Goal: Information Seeking & Learning: Compare options

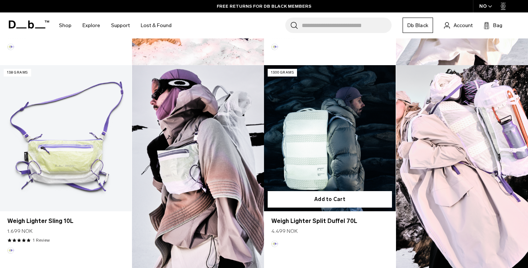
scroll to position [388, 0]
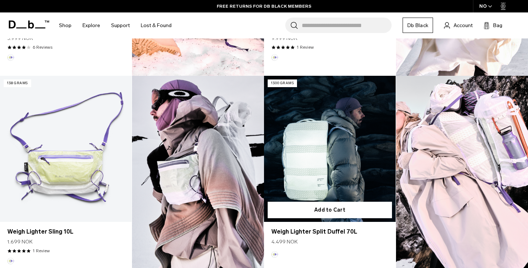
click at [312, 158] on link "Weigh Lighter Split Duffel 70L" at bounding box center [330, 149] width 132 height 146
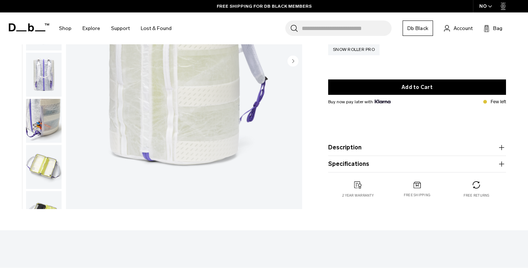
scroll to position [141, 0]
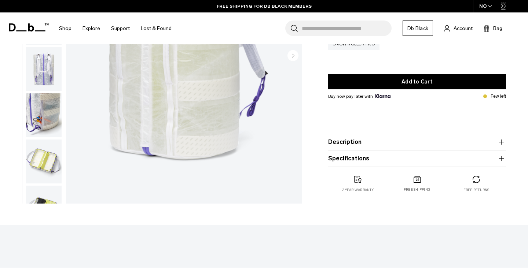
click at [356, 145] on button "Description" at bounding box center [417, 142] width 178 height 9
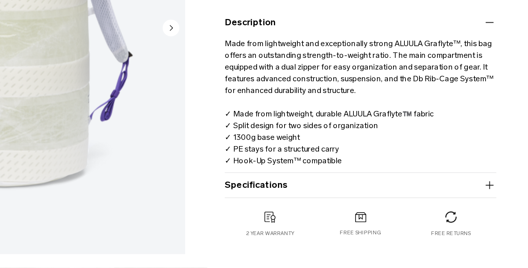
scroll to position [147, 0]
click at [328, 209] on button "Specifications" at bounding box center [417, 213] width 178 height 9
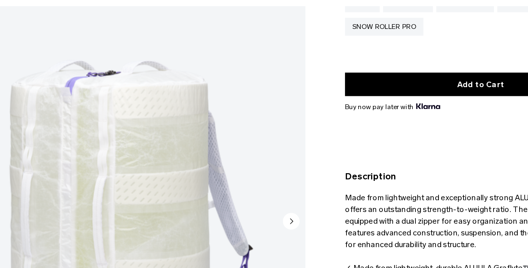
scroll to position [102, 0]
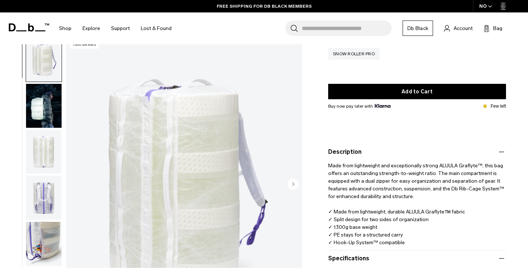
click at [297, 188] on circle "Next slide" at bounding box center [292, 184] width 11 height 11
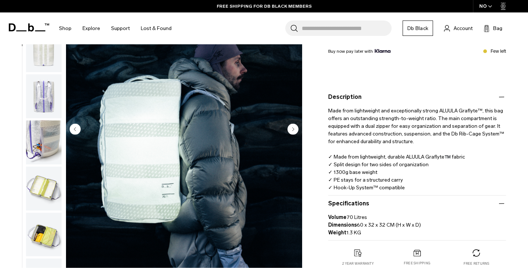
scroll to position [130, 0]
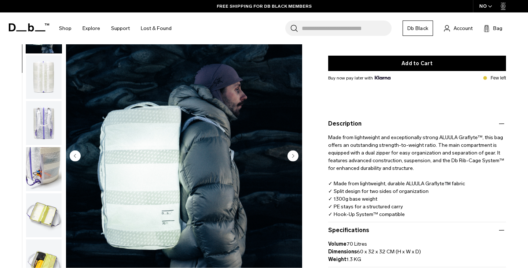
click at [292, 156] on circle "Next slide" at bounding box center [292, 155] width 11 height 11
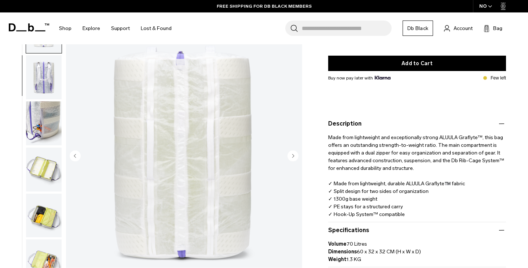
scroll to position [93, 0]
click at [292, 156] on circle "Next slide" at bounding box center [292, 155] width 11 height 11
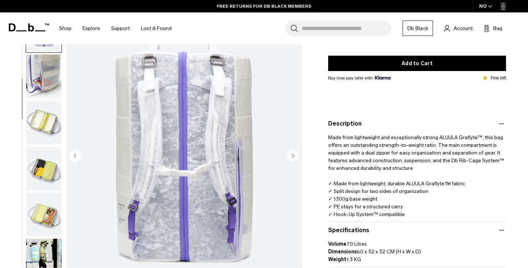
scroll to position [140, 0]
click at [291, 156] on circle "Next slide" at bounding box center [292, 155] width 11 height 11
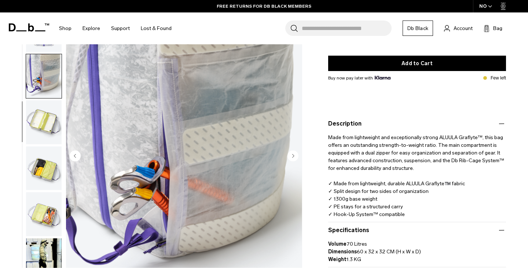
scroll to position [186, 0]
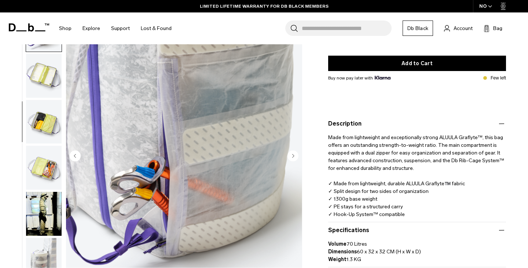
click at [291, 156] on circle "Next slide" at bounding box center [292, 155] width 11 height 11
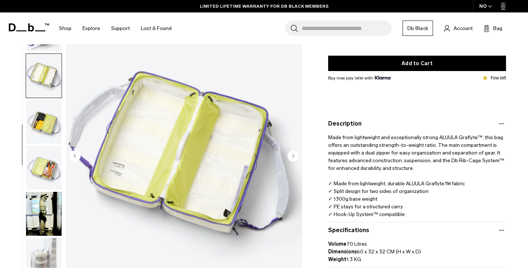
scroll to position [233, 0]
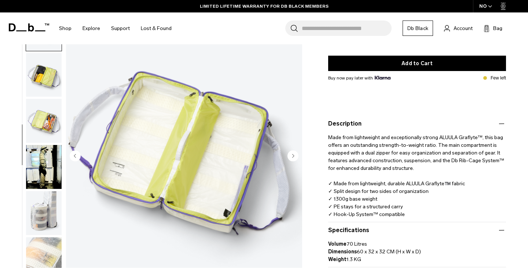
click at [291, 157] on circle "Next slide" at bounding box center [292, 155] width 11 height 11
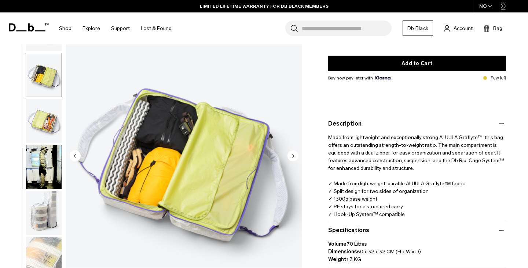
scroll to position [263, 0]
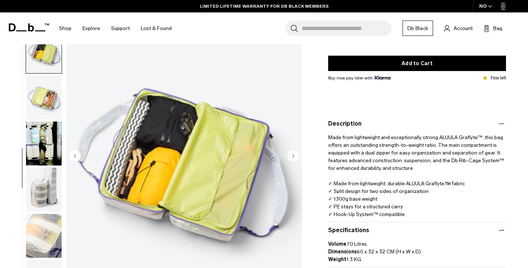
click at [291, 157] on circle "Next slide" at bounding box center [292, 155] width 11 height 11
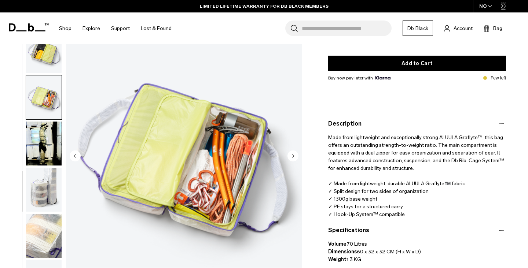
click at [291, 157] on circle "Next slide" at bounding box center [292, 155] width 11 height 11
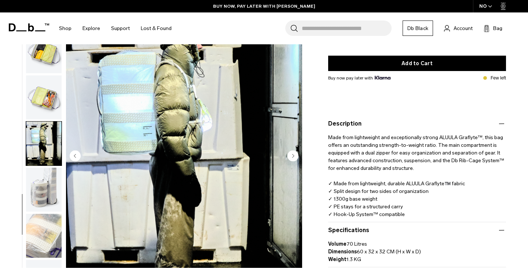
click at [292, 156] on circle "Next slide" at bounding box center [292, 155] width 11 height 11
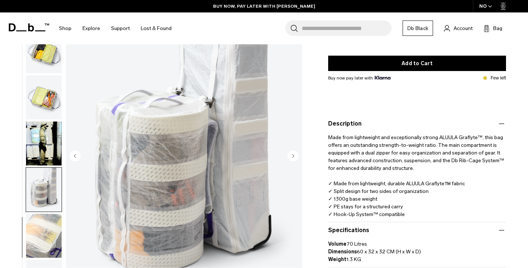
click at [292, 156] on circle "Next slide" at bounding box center [292, 155] width 11 height 11
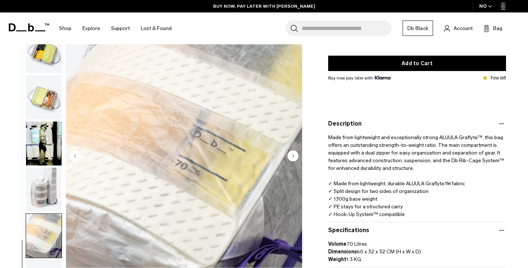
click at [292, 156] on circle "Next slide" at bounding box center [292, 155] width 11 height 11
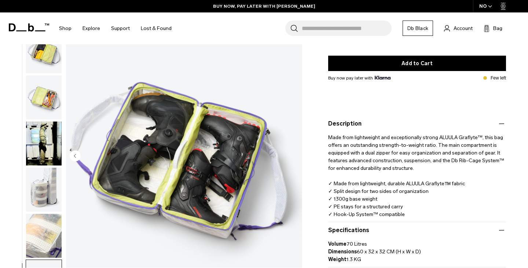
click at [292, 156] on img "12 / 12" at bounding box center [184, 156] width 236 height 295
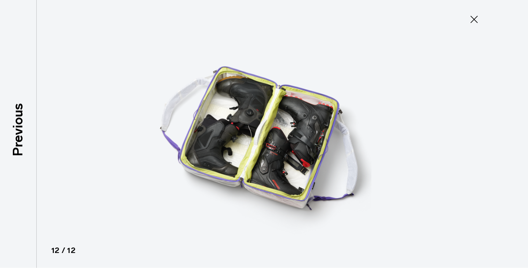
click at [473, 19] on icon at bounding box center [474, 20] width 12 height 12
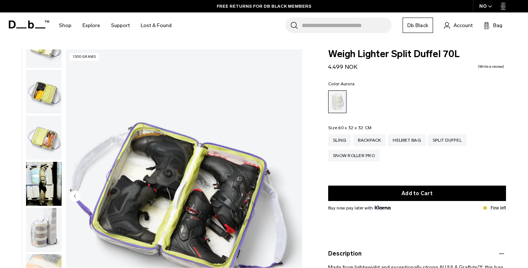
scroll to position [0, 0]
click at [347, 157] on div "Snow Roller Pro" at bounding box center [353, 156] width 51 height 12
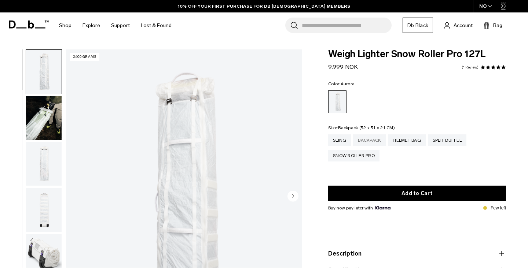
click at [370, 139] on div "Backpack" at bounding box center [369, 141] width 33 height 12
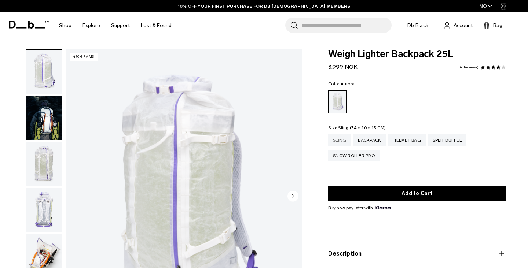
click at [342, 139] on div "Sling" at bounding box center [339, 141] width 23 height 12
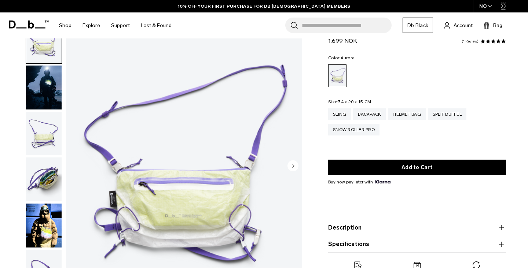
scroll to position [69, 0]
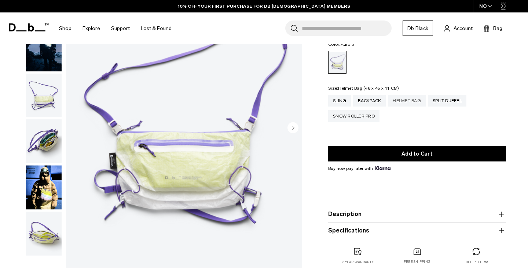
click at [402, 100] on div "Helmet Bag" at bounding box center [407, 101] width 38 height 12
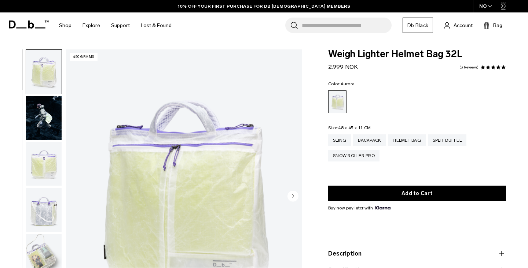
scroll to position [2, 0]
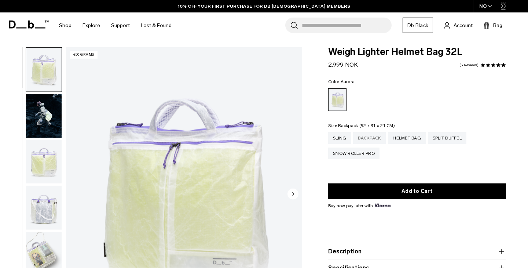
click at [372, 137] on div "Backpack" at bounding box center [369, 138] width 33 height 12
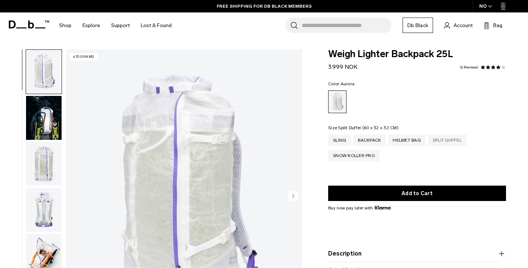
click at [456, 140] on div "Split Duffel" at bounding box center [447, 141] width 39 height 12
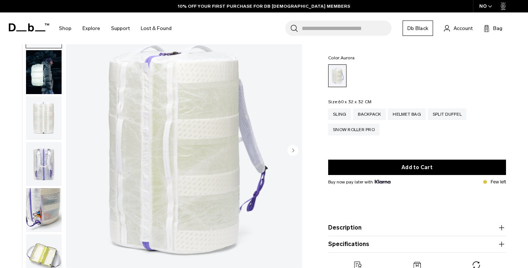
scroll to position [0, 0]
